Goal: Information Seeking & Learning: Learn about a topic

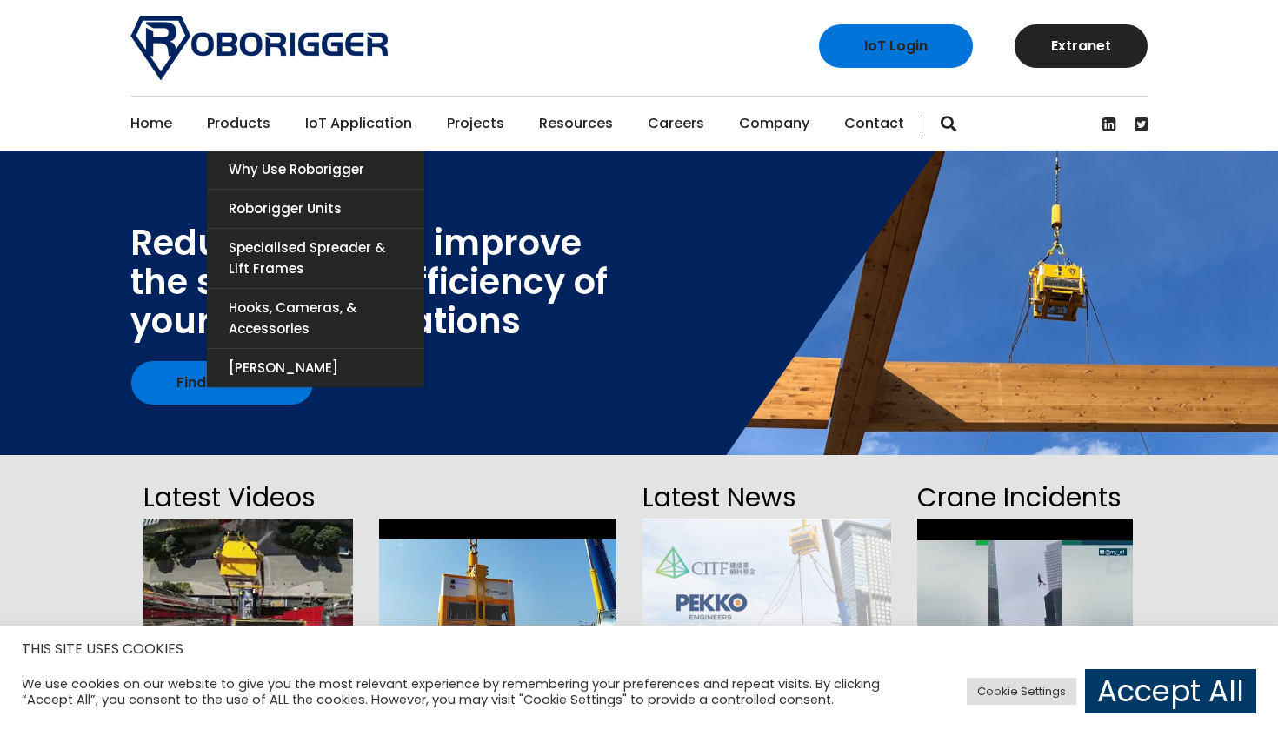
click at [251, 112] on link "Products" at bounding box center [238, 124] width 63 height 54
click at [270, 167] on link "Why use Roborigger" at bounding box center [315, 169] width 217 height 38
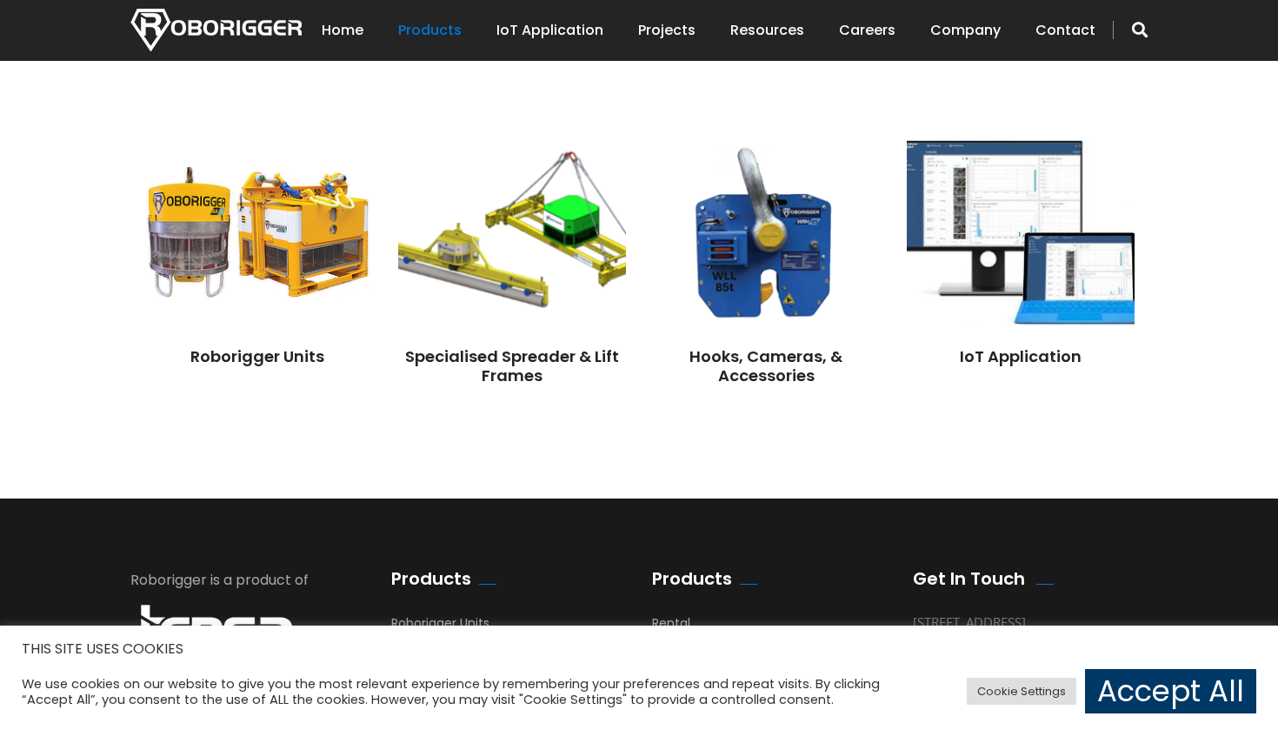
scroll to position [1363, 0]
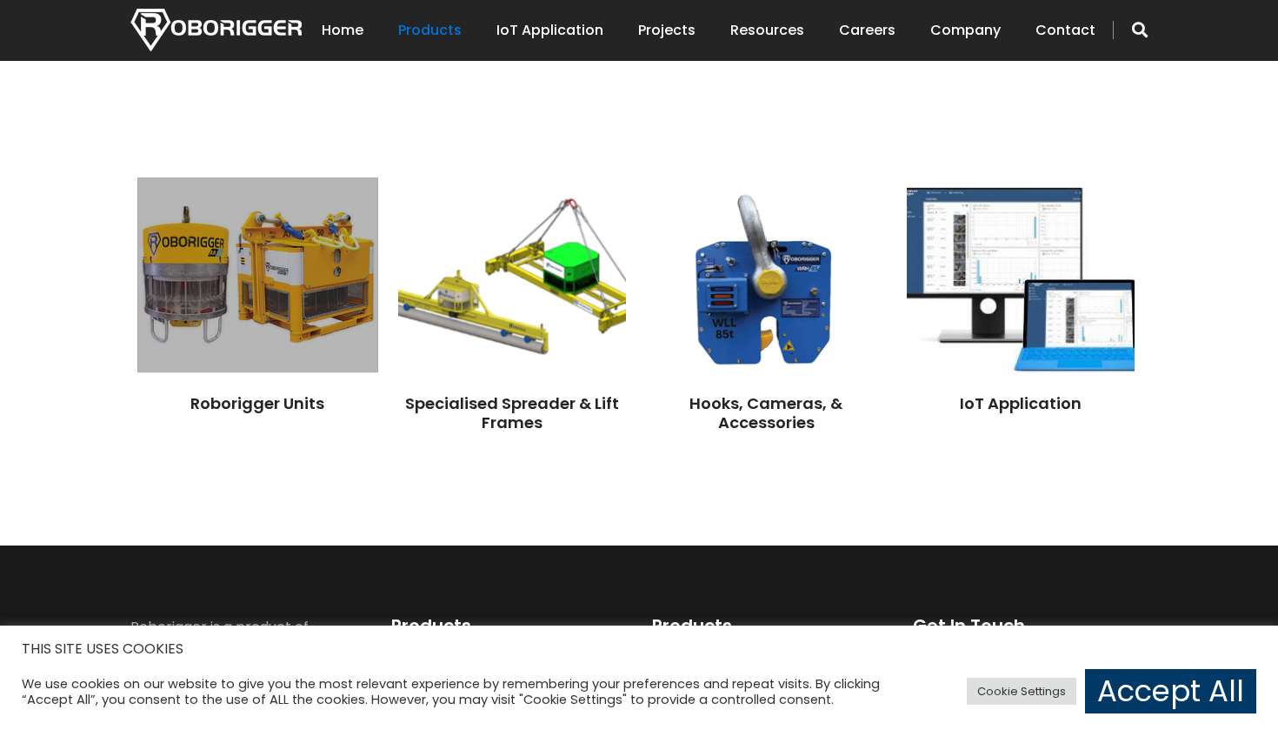
click at [238, 310] on img at bounding box center [257, 275] width 240 height 195
click at [259, 386] on div "Roborigger Units" at bounding box center [257, 392] width 229 height 41
click at [262, 290] on img at bounding box center [257, 275] width 240 height 195
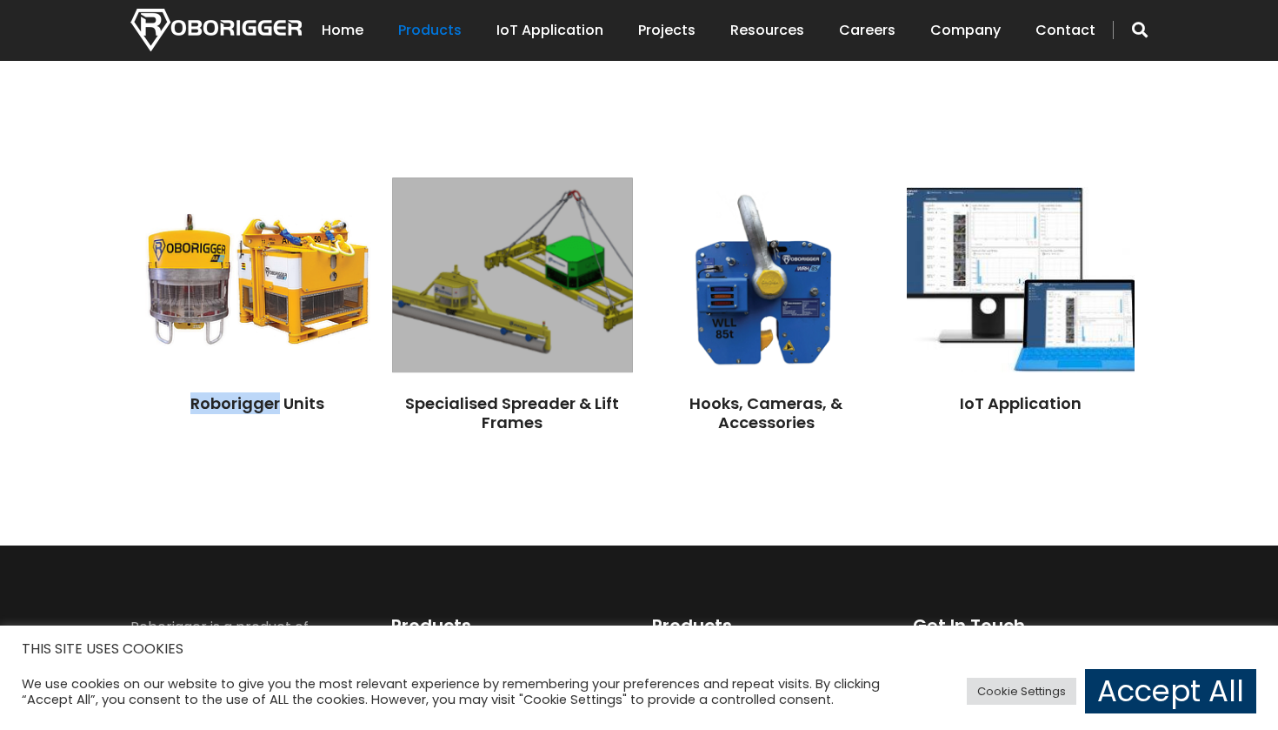
click at [541, 343] on img at bounding box center [512, 275] width 240 height 195
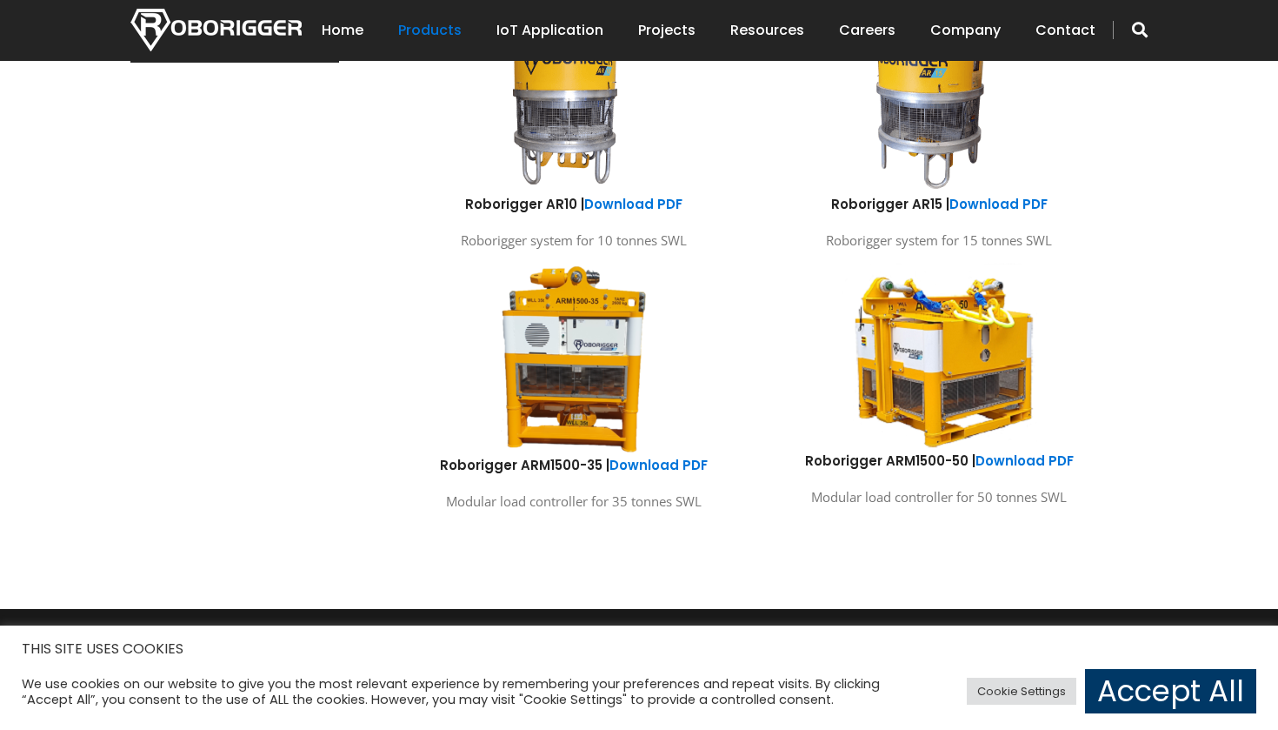
scroll to position [1013, 0]
